Goal: Task Accomplishment & Management: Use online tool/utility

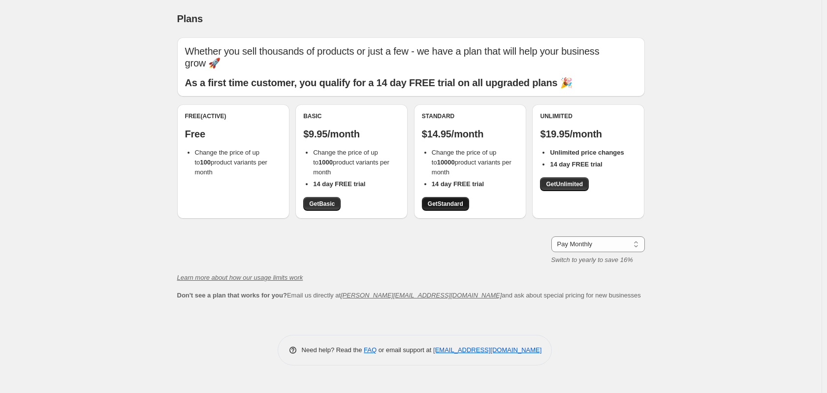
click at [450, 205] on span "Get Standard" at bounding box center [445, 204] width 35 height 8
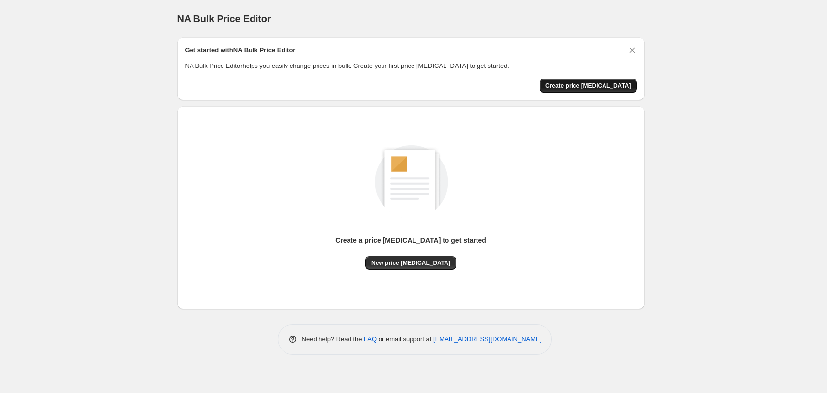
click at [594, 88] on span "Create price [MEDICAL_DATA]" at bounding box center [589, 86] width 86 height 8
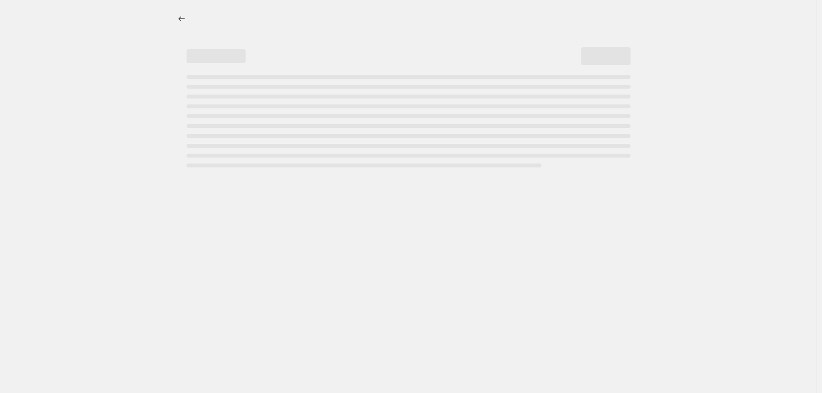
select select "percentage"
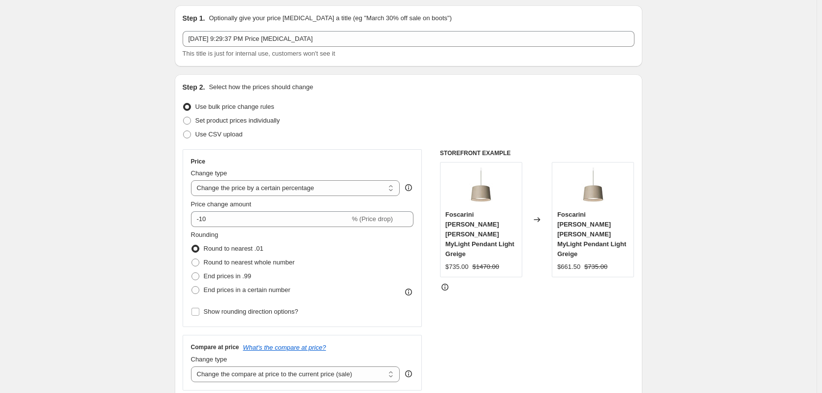
scroll to position [49, 0]
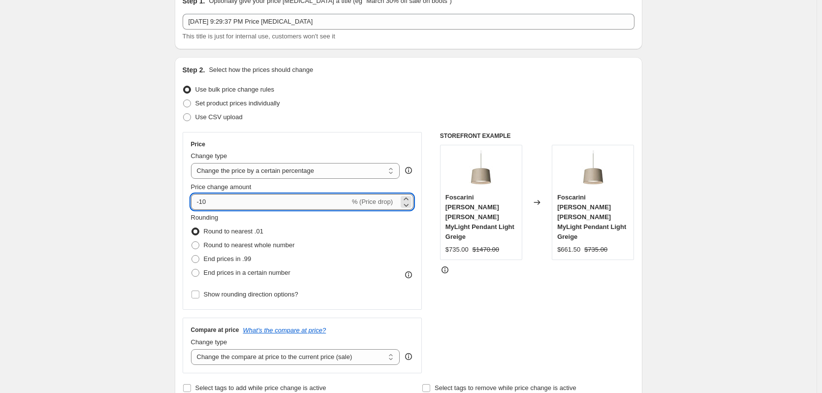
click at [262, 205] on input "-10" at bounding box center [270, 202] width 159 height 16
drag, startPoint x: 212, startPoint y: 204, endPoint x: 202, endPoint y: 204, distance: 9.9
click at [202, 204] on input "-10" at bounding box center [270, 202] width 159 height 16
click at [207, 201] on input "-30" at bounding box center [270, 202] width 159 height 16
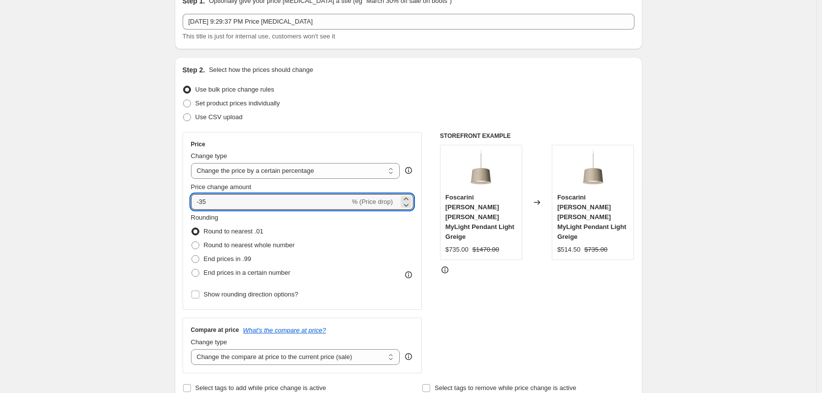
type input "-35"
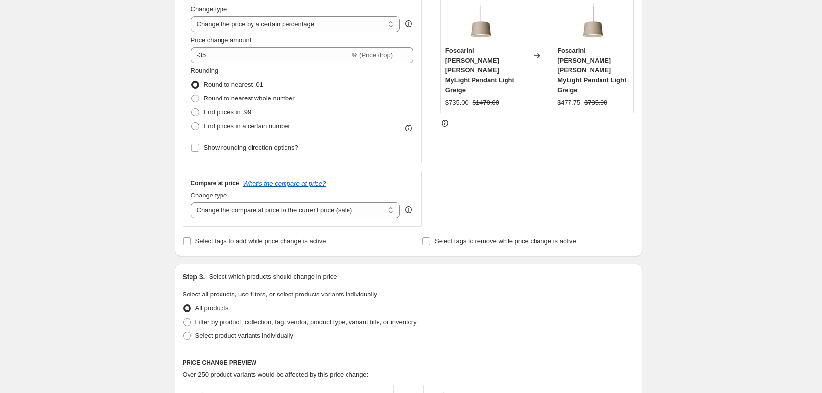
scroll to position [197, 0]
click at [305, 213] on select "Change the compare at price to the current price (sale) Change the compare at p…" at bounding box center [295, 209] width 209 height 16
click at [327, 208] on select "Change the compare at price to the current price (sale) Change the compare at p…" at bounding box center [295, 209] width 209 height 16
select select "percentage"
click at [193, 201] on select "Change the compare at price to the current price (sale) Change the compare at p…" at bounding box center [295, 209] width 209 height 16
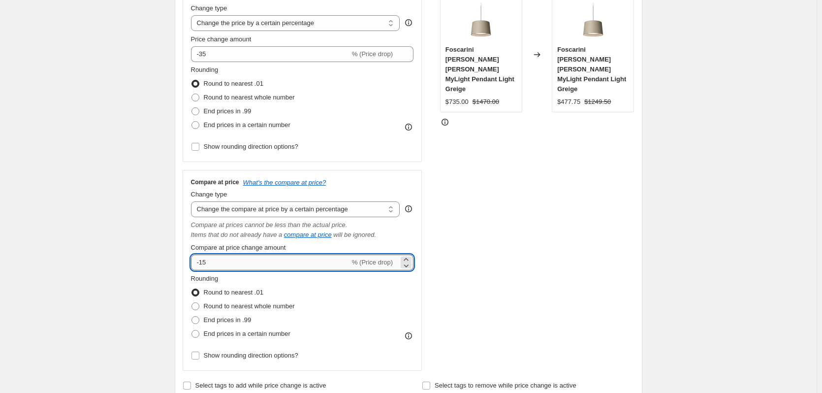
click at [206, 264] on input "-15" at bounding box center [270, 263] width 159 height 16
type input "-10"
click at [138, 278] on div "Create new price [MEDICAL_DATA]. This page is ready Create new price [MEDICAL_D…" at bounding box center [408, 371] width 817 height 1136
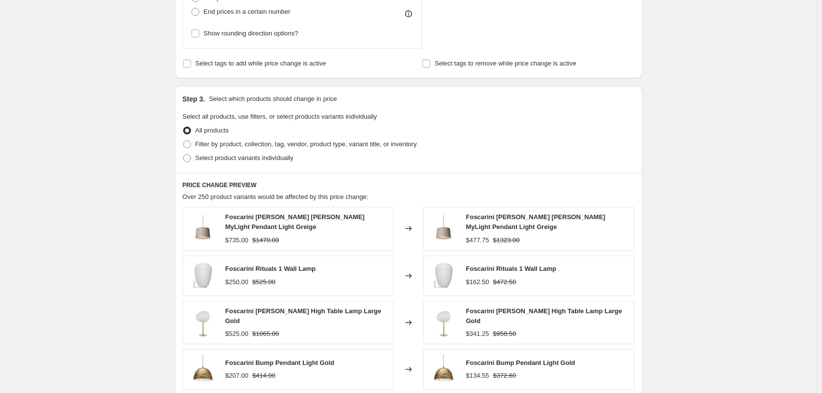
scroll to position [737, 0]
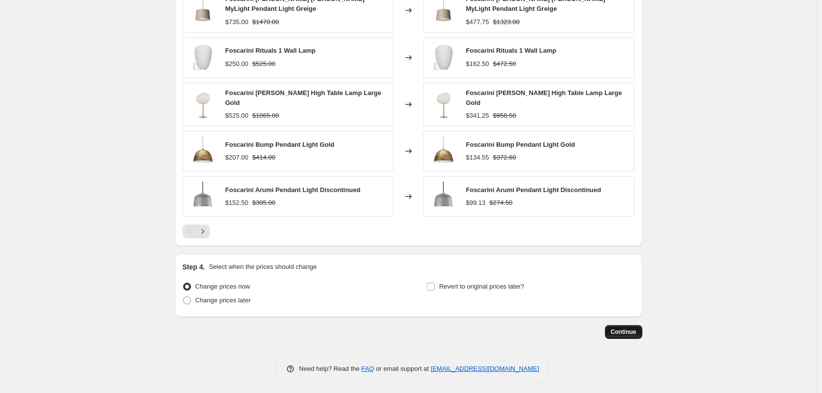
click at [625, 328] on span "Continue" at bounding box center [624, 332] width 26 height 8
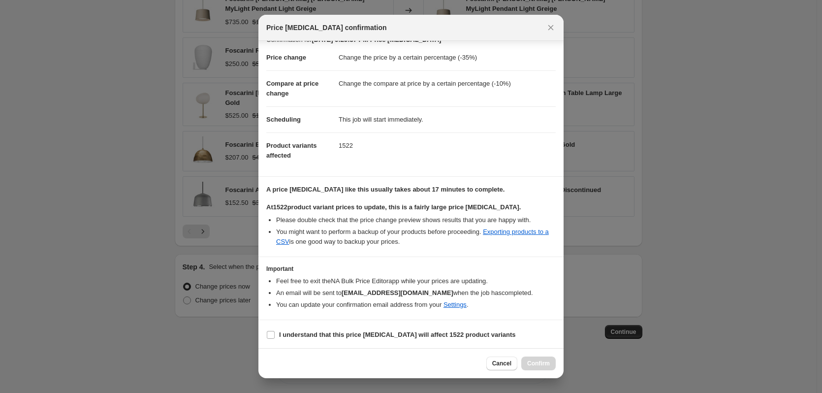
scroll to position [15, 0]
click at [327, 336] on b "I understand that this price [MEDICAL_DATA] will affect 1522 product variants" at bounding box center [397, 332] width 237 height 7
click at [275, 336] on input "I understand that this price [MEDICAL_DATA] will affect 1522 product variants" at bounding box center [271, 333] width 8 height 8
checkbox input "true"
click at [541, 363] on span "Confirm" at bounding box center [538, 364] width 23 height 8
